Goal: Information Seeking & Learning: Learn about a topic

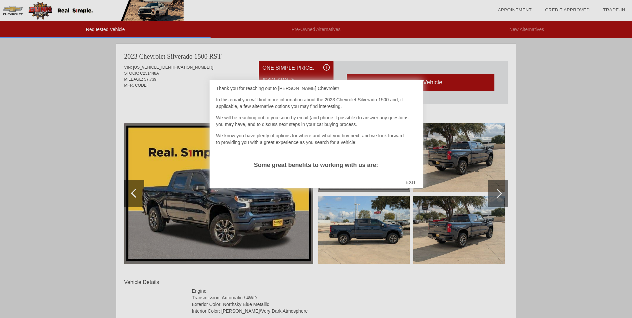
scroll to position [33, 0]
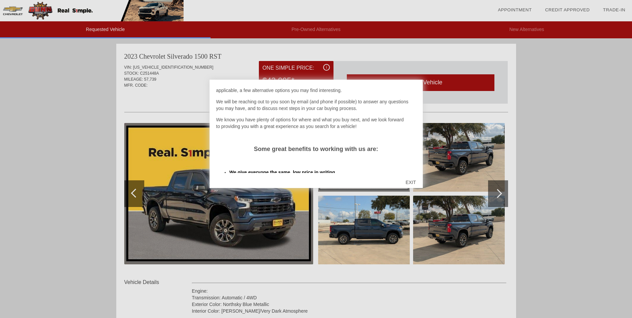
click at [411, 180] on div "EXIT" at bounding box center [411, 182] width 24 height 20
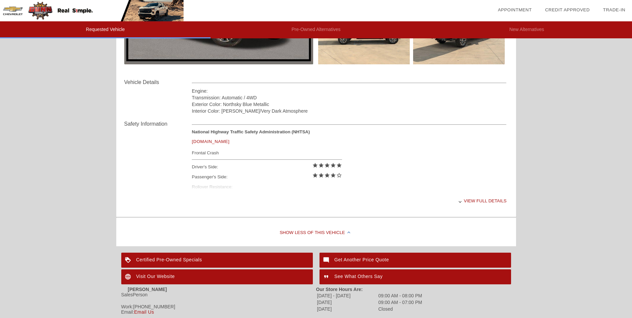
scroll to position [233, 0]
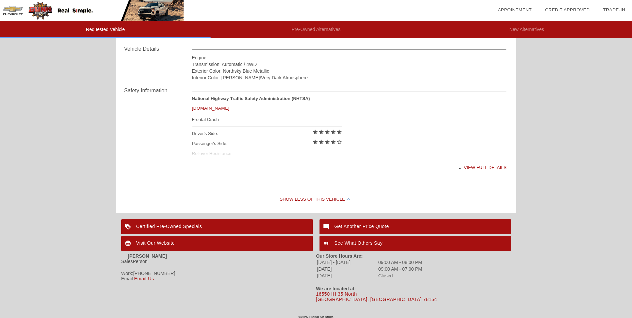
click at [472, 166] on div "View full details" at bounding box center [349, 167] width 315 height 16
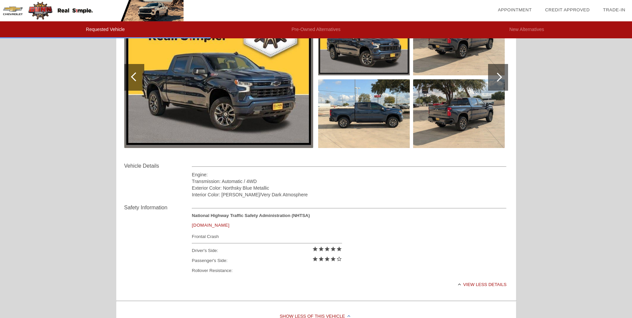
scroll to position [67, 0]
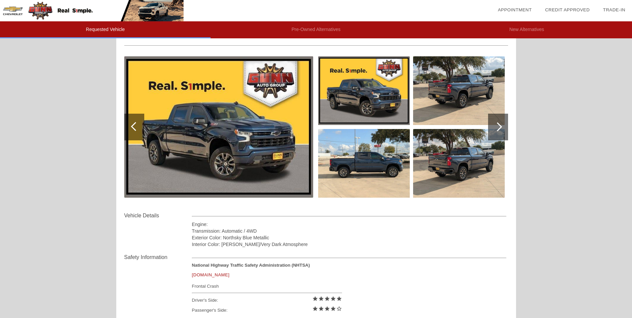
click at [496, 128] on div at bounding box center [497, 126] width 9 height 9
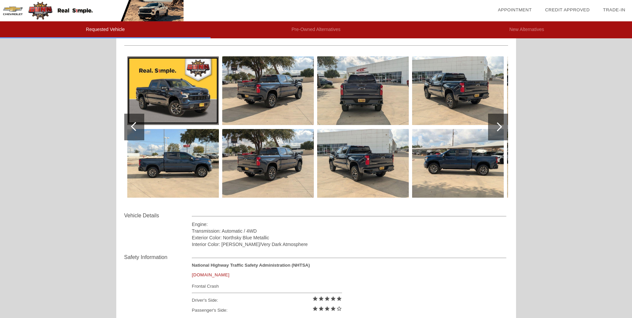
click at [496, 129] on div at bounding box center [497, 126] width 9 height 9
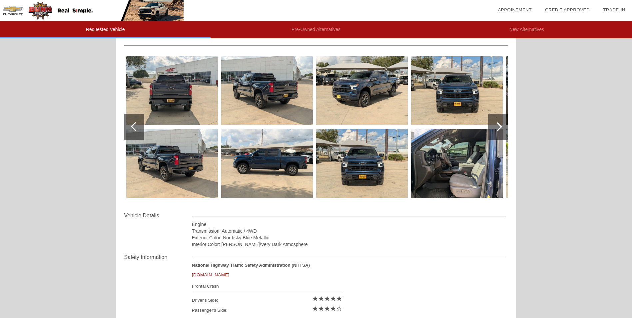
click at [496, 129] on div at bounding box center [497, 126] width 9 height 9
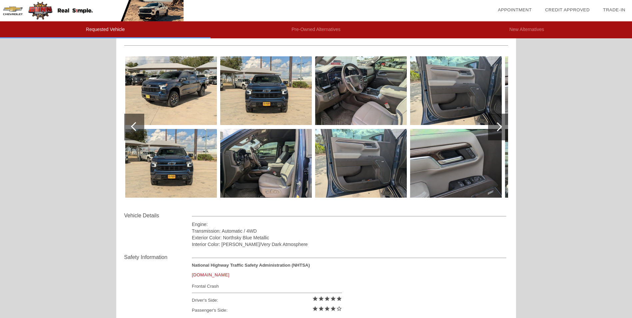
click at [496, 129] on div at bounding box center [497, 126] width 9 height 9
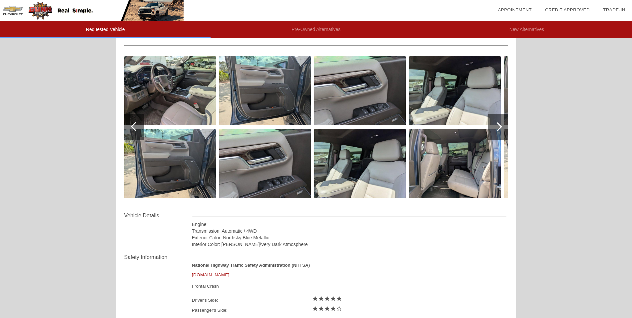
click at [496, 129] on div at bounding box center [497, 126] width 9 height 9
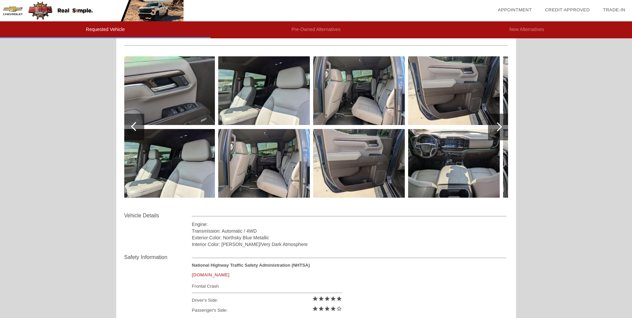
click at [496, 129] on div at bounding box center [497, 126] width 9 height 9
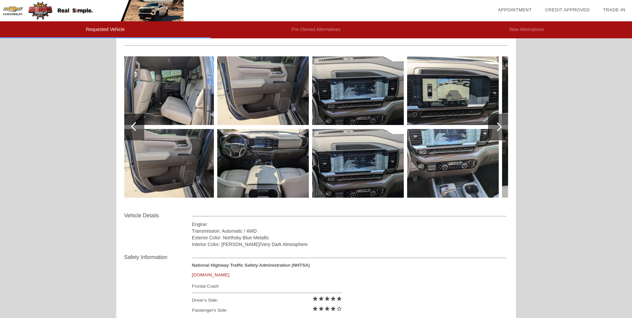
click at [496, 129] on div at bounding box center [497, 126] width 9 height 9
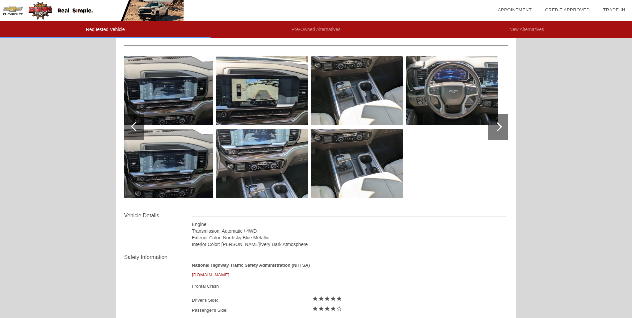
click at [496, 129] on div at bounding box center [497, 126] width 9 height 9
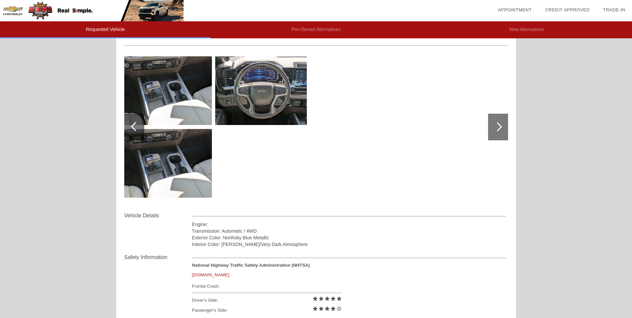
click at [136, 127] on div at bounding box center [135, 126] width 9 height 9
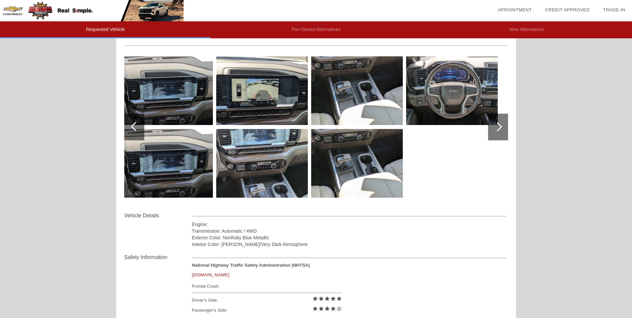
click at [136, 127] on div at bounding box center [135, 126] width 9 height 9
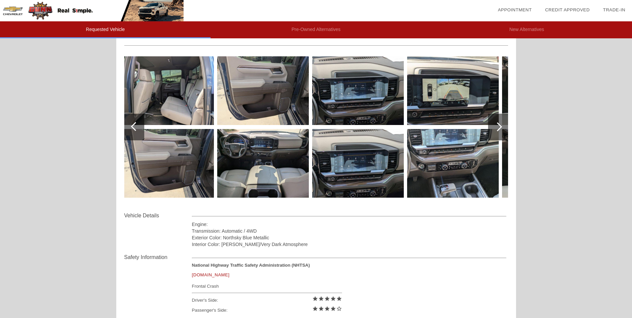
click at [136, 127] on div at bounding box center [135, 126] width 9 height 9
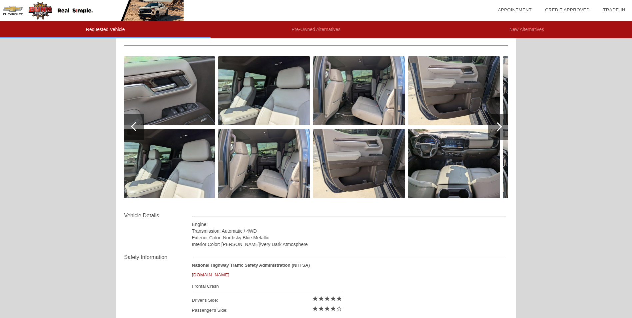
click at [136, 127] on div at bounding box center [135, 126] width 9 height 9
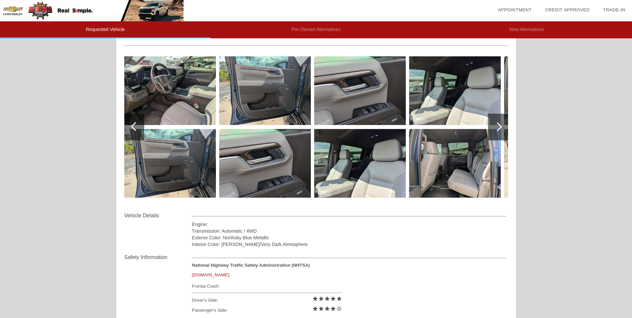
click at [136, 127] on div at bounding box center [135, 126] width 9 height 9
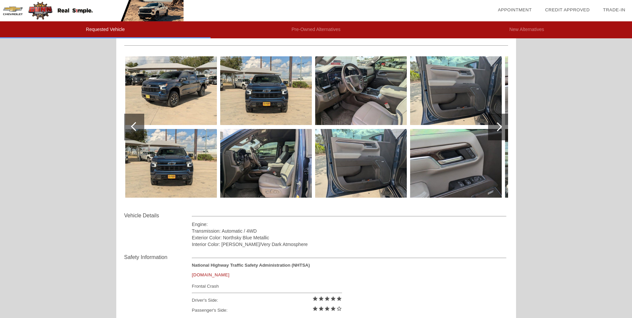
click at [135, 127] on div at bounding box center [135, 126] width 9 height 9
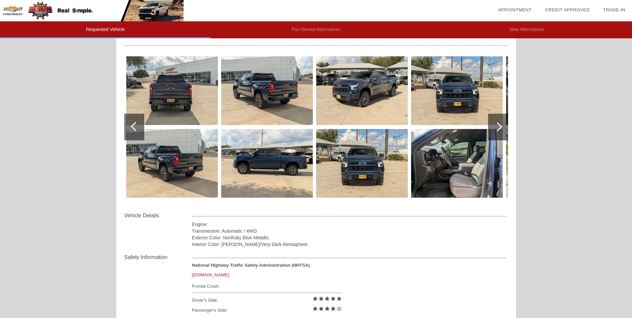
click at [253, 160] on img at bounding box center [267, 163] width 92 height 69
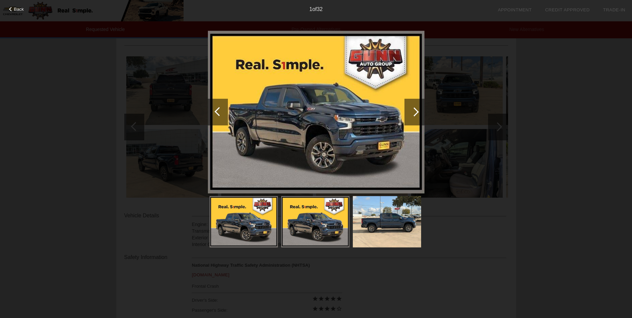
click at [412, 119] on div at bounding box center [414, 112] width 20 height 27
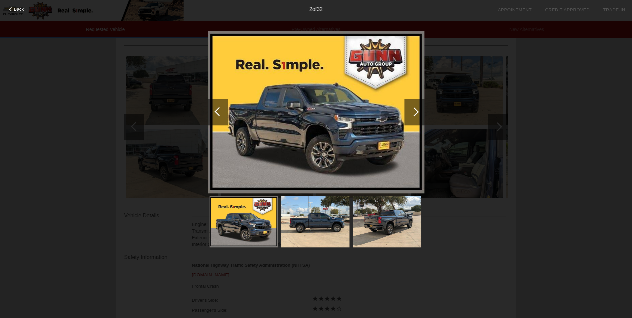
click at [410, 118] on div at bounding box center [414, 112] width 20 height 27
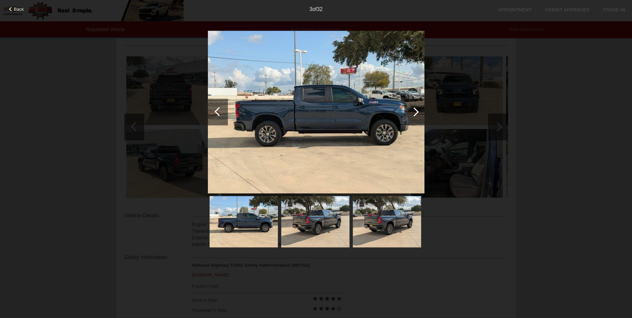
click at [418, 113] on div at bounding box center [414, 112] width 20 height 27
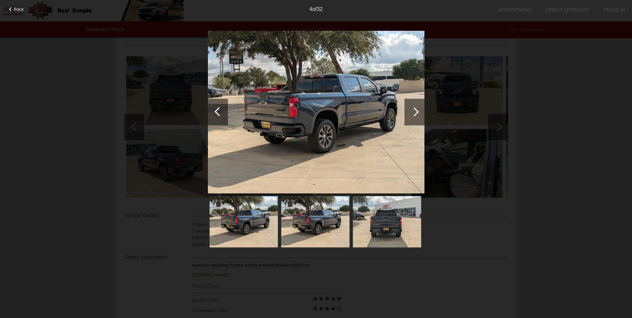
click at [418, 113] on div at bounding box center [414, 112] width 20 height 27
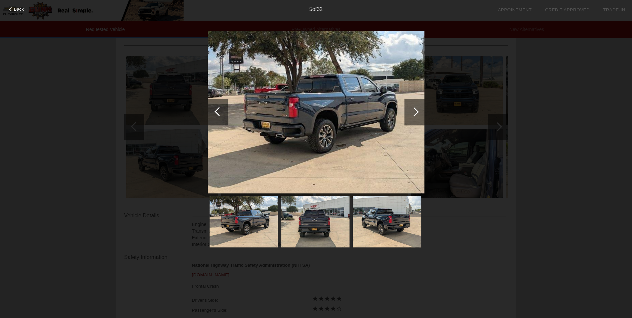
click at [418, 113] on div at bounding box center [414, 112] width 20 height 27
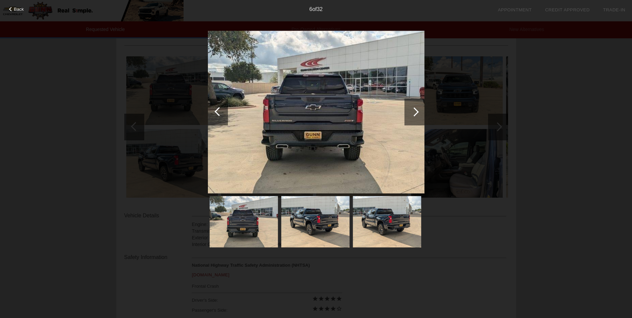
click at [418, 113] on div at bounding box center [414, 112] width 20 height 27
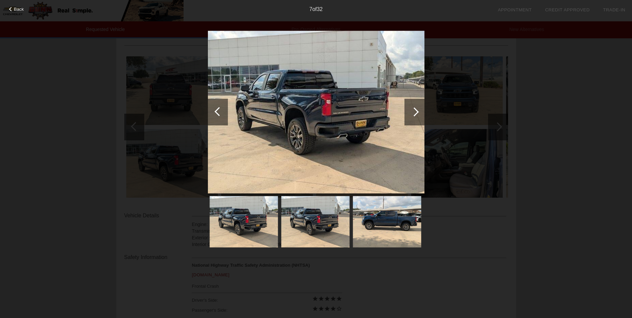
click at [418, 113] on div at bounding box center [414, 112] width 20 height 27
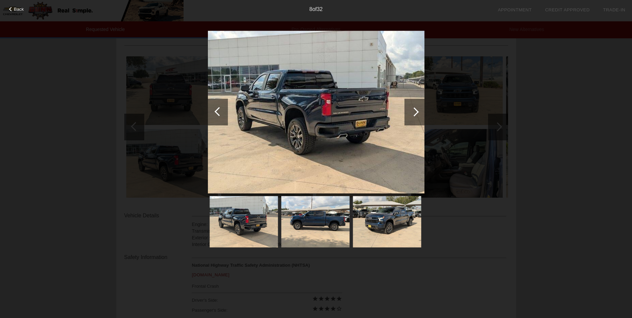
click at [418, 113] on div at bounding box center [414, 112] width 20 height 27
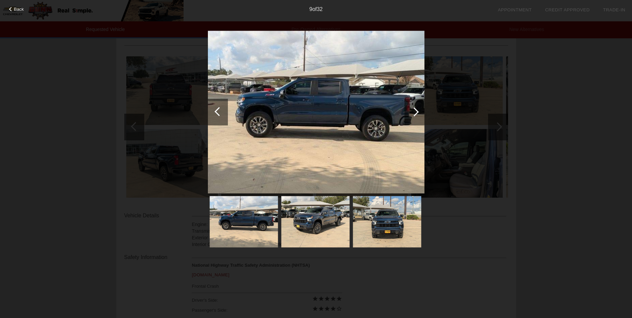
click at [12, 9] on div at bounding box center [11, 9] width 4 height 4
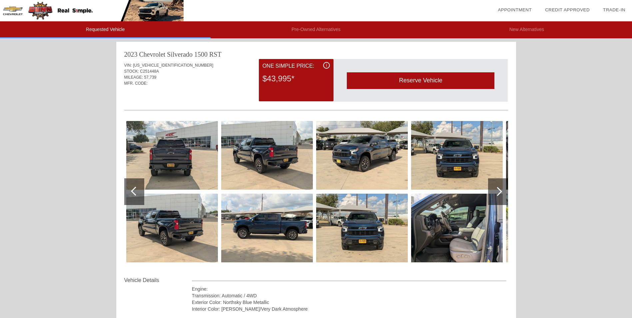
scroll to position [0, 0]
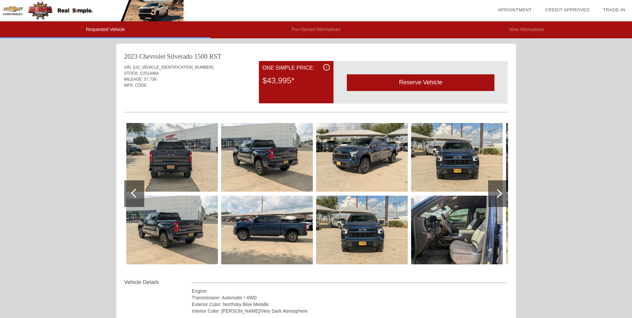
click at [184, 150] on img at bounding box center [172, 157] width 92 height 69
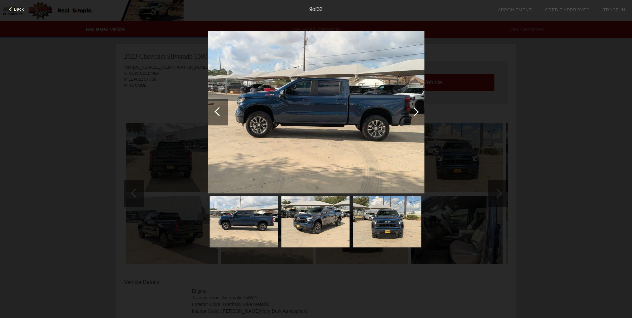
click at [416, 112] on div at bounding box center [414, 111] width 9 height 9
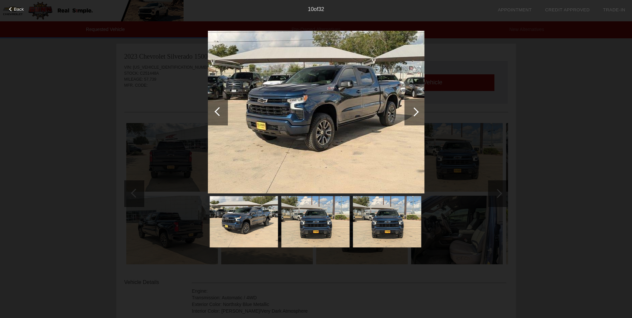
click at [416, 112] on div at bounding box center [414, 111] width 9 height 9
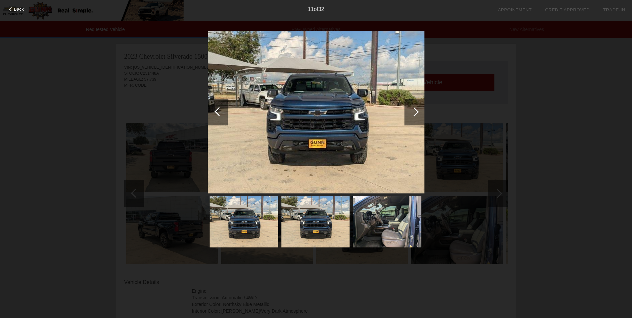
click at [416, 112] on div at bounding box center [414, 111] width 9 height 9
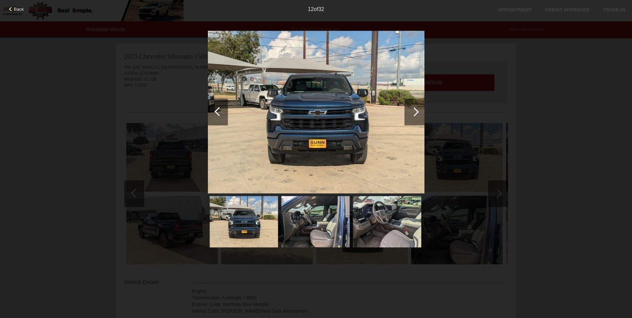
click at [416, 112] on div at bounding box center [414, 111] width 9 height 9
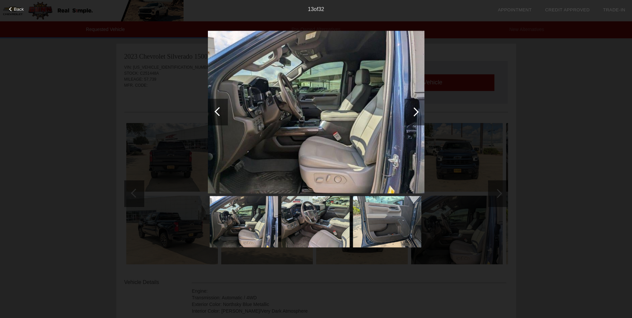
click at [416, 112] on div at bounding box center [414, 111] width 9 height 9
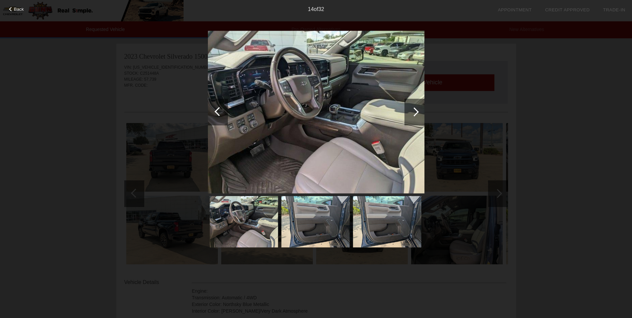
click at [416, 111] on div at bounding box center [414, 111] width 9 height 9
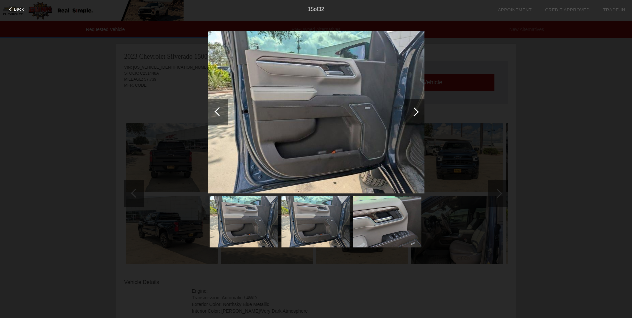
click at [416, 111] on div at bounding box center [414, 111] width 9 height 9
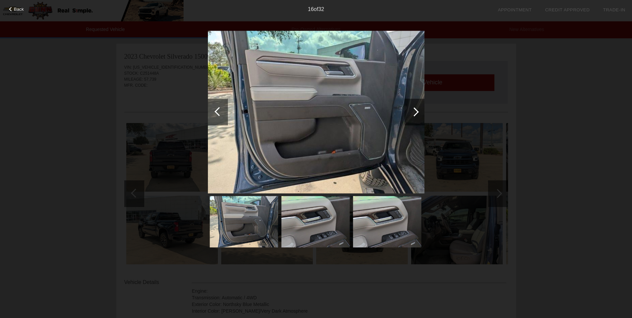
click at [416, 111] on div at bounding box center [414, 111] width 9 height 9
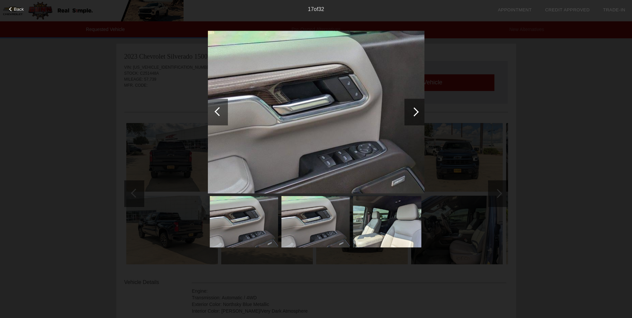
click at [415, 111] on div at bounding box center [414, 111] width 9 height 9
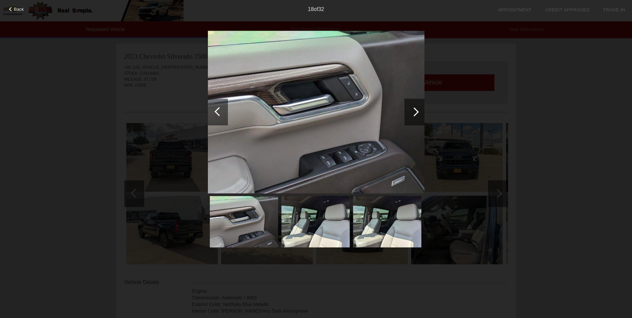
click at [415, 111] on div at bounding box center [414, 111] width 9 height 9
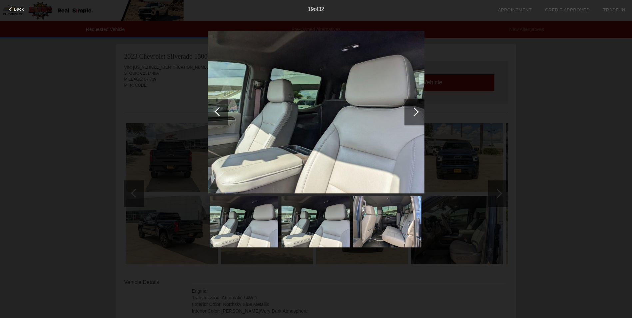
click at [415, 111] on div at bounding box center [414, 111] width 9 height 9
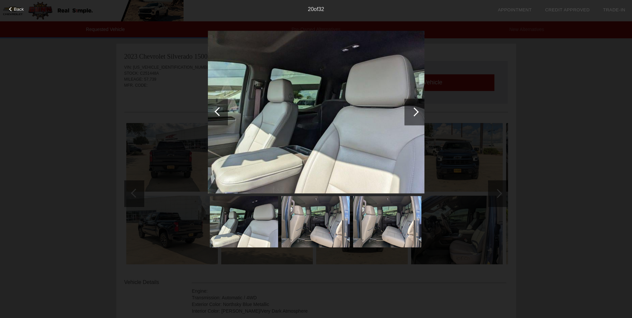
click at [415, 111] on div at bounding box center [414, 111] width 9 height 9
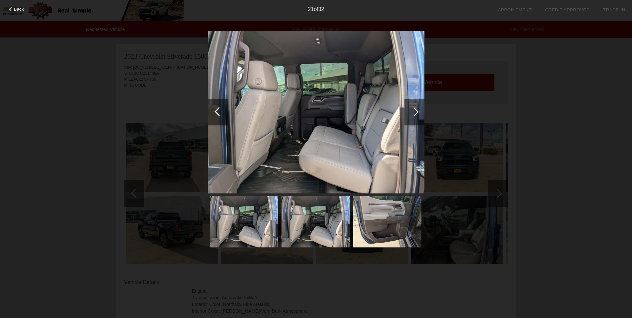
click at [415, 111] on div at bounding box center [414, 111] width 9 height 9
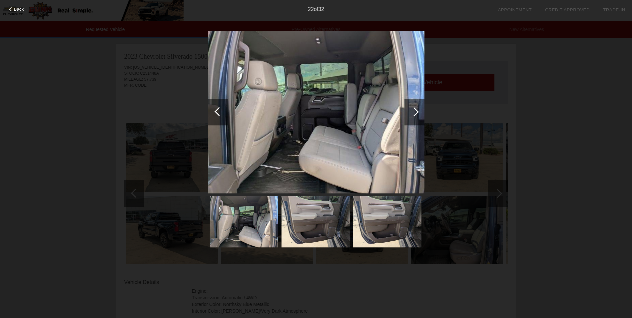
click at [415, 111] on div at bounding box center [414, 111] width 9 height 9
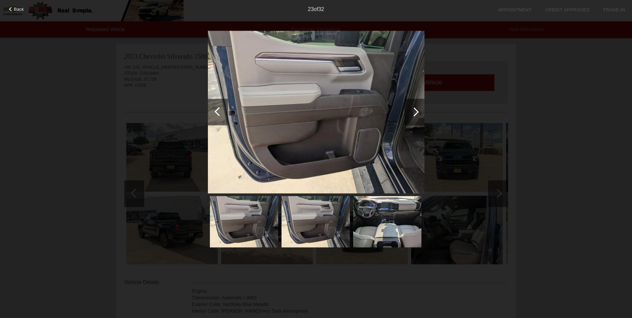
click at [415, 111] on div at bounding box center [414, 111] width 9 height 9
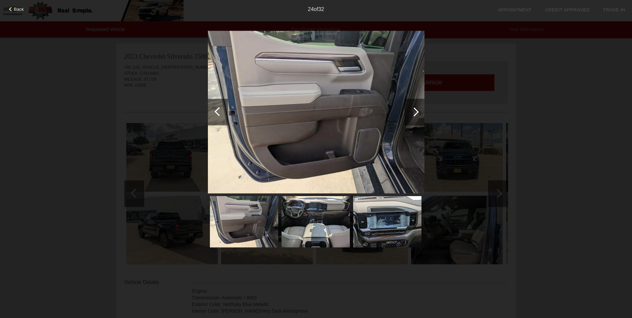
click at [415, 111] on div at bounding box center [414, 111] width 9 height 9
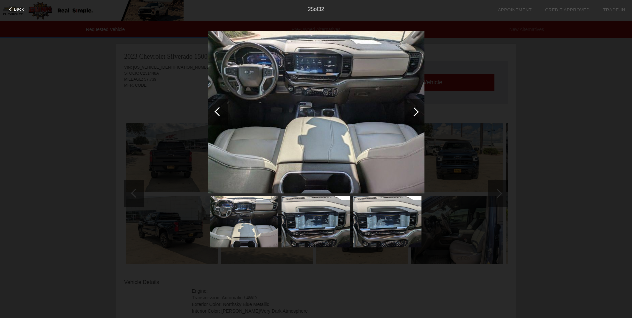
click at [415, 111] on div at bounding box center [414, 111] width 9 height 9
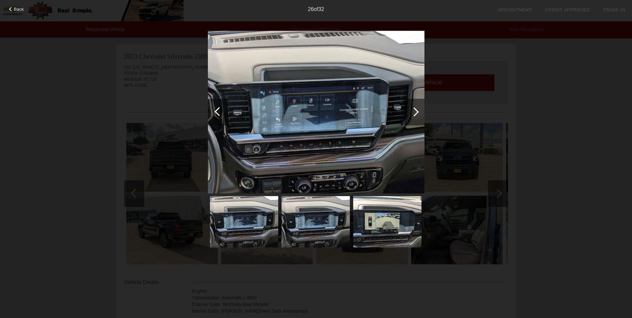
click at [415, 111] on div at bounding box center [414, 111] width 9 height 9
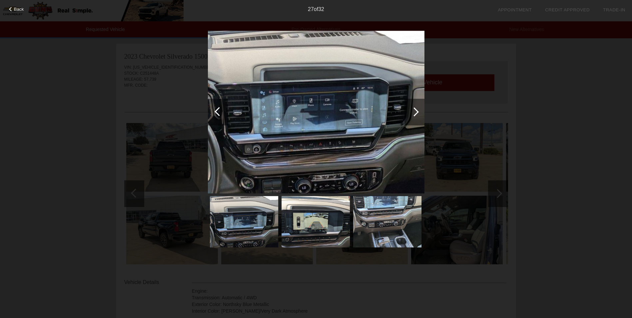
click at [415, 111] on div at bounding box center [414, 111] width 9 height 9
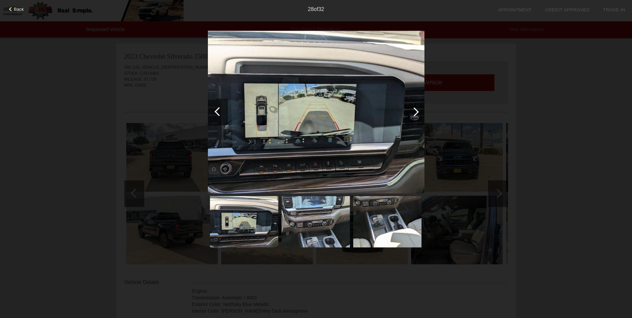
click at [415, 111] on div at bounding box center [414, 111] width 9 height 9
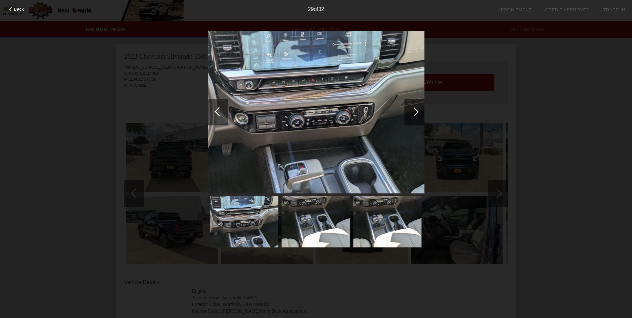
click at [414, 111] on div at bounding box center [414, 111] width 9 height 9
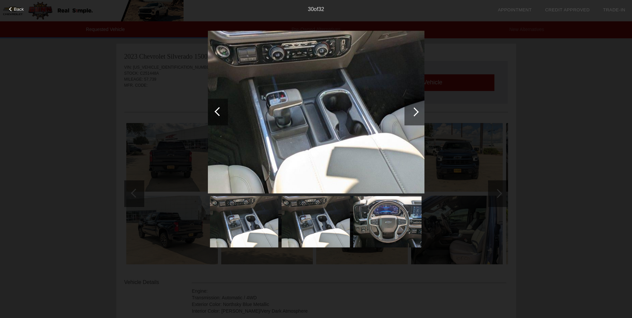
click at [413, 111] on div at bounding box center [414, 111] width 9 height 9
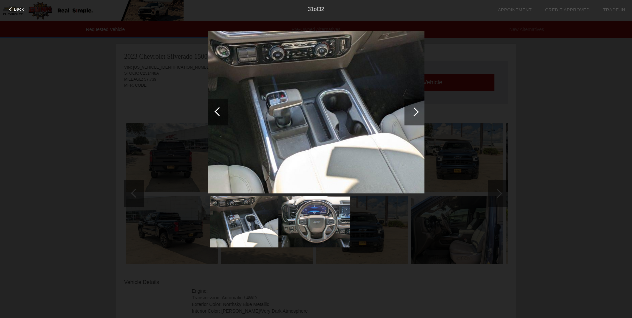
click at [412, 111] on div at bounding box center [414, 111] width 9 height 9
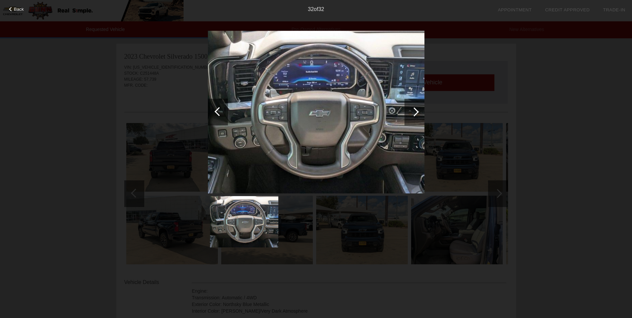
click at [412, 111] on div at bounding box center [414, 111] width 9 height 9
click at [18, 9] on span "Back" at bounding box center [19, 9] width 10 height 5
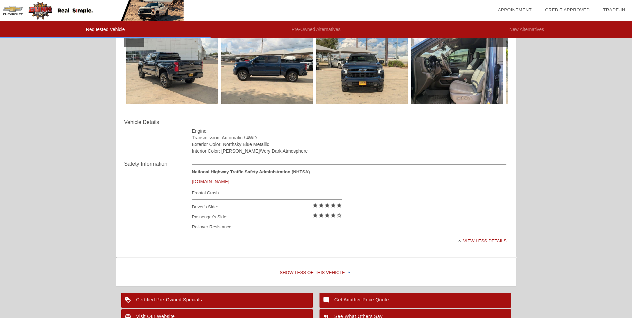
scroll to position [240, 0]
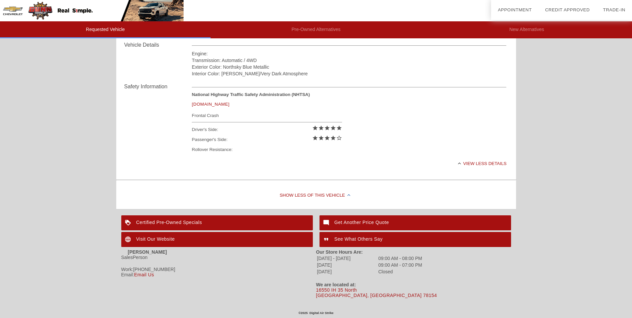
click at [174, 215] on div "Certified Pre-Owned Specials" at bounding box center [217, 222] width 192 height 15
